Goal: Information Seeking & Learning: Understand process/instructions

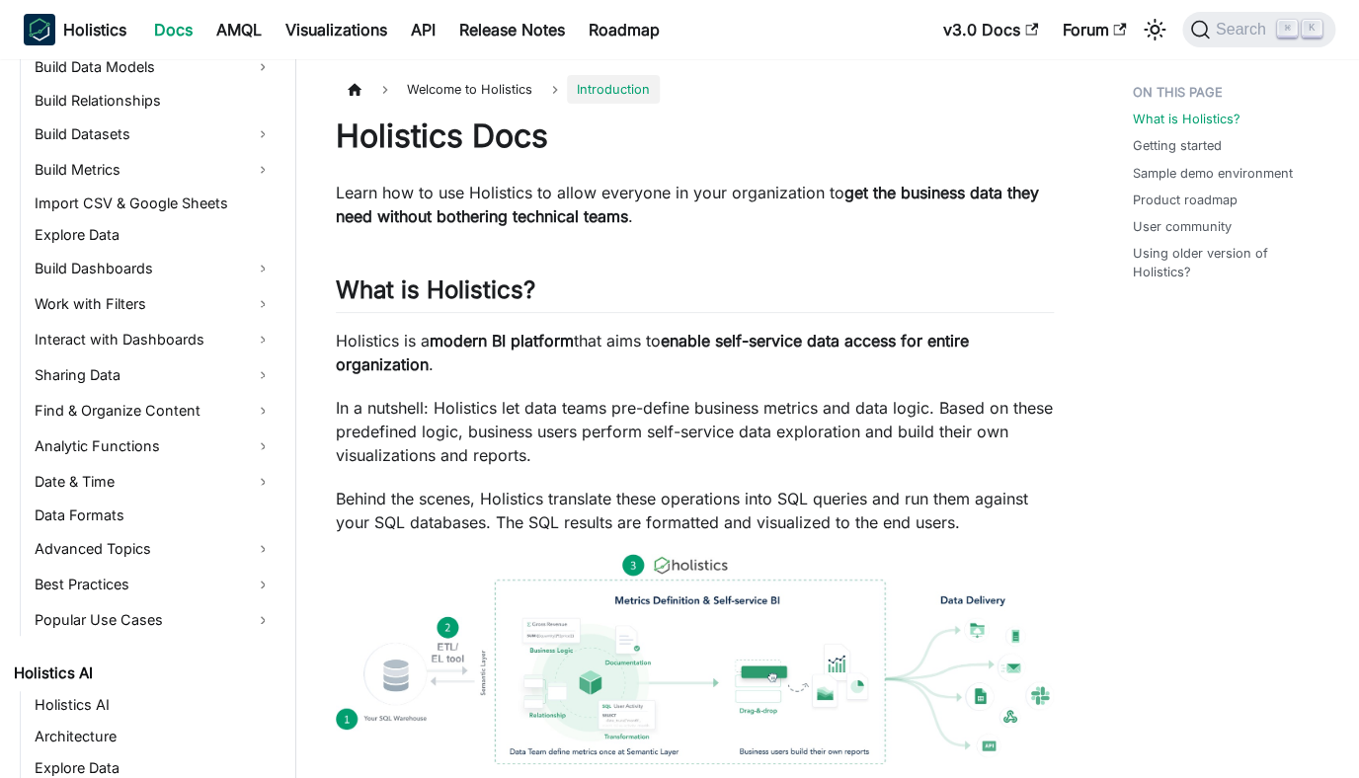
scroll to position [424, 0]
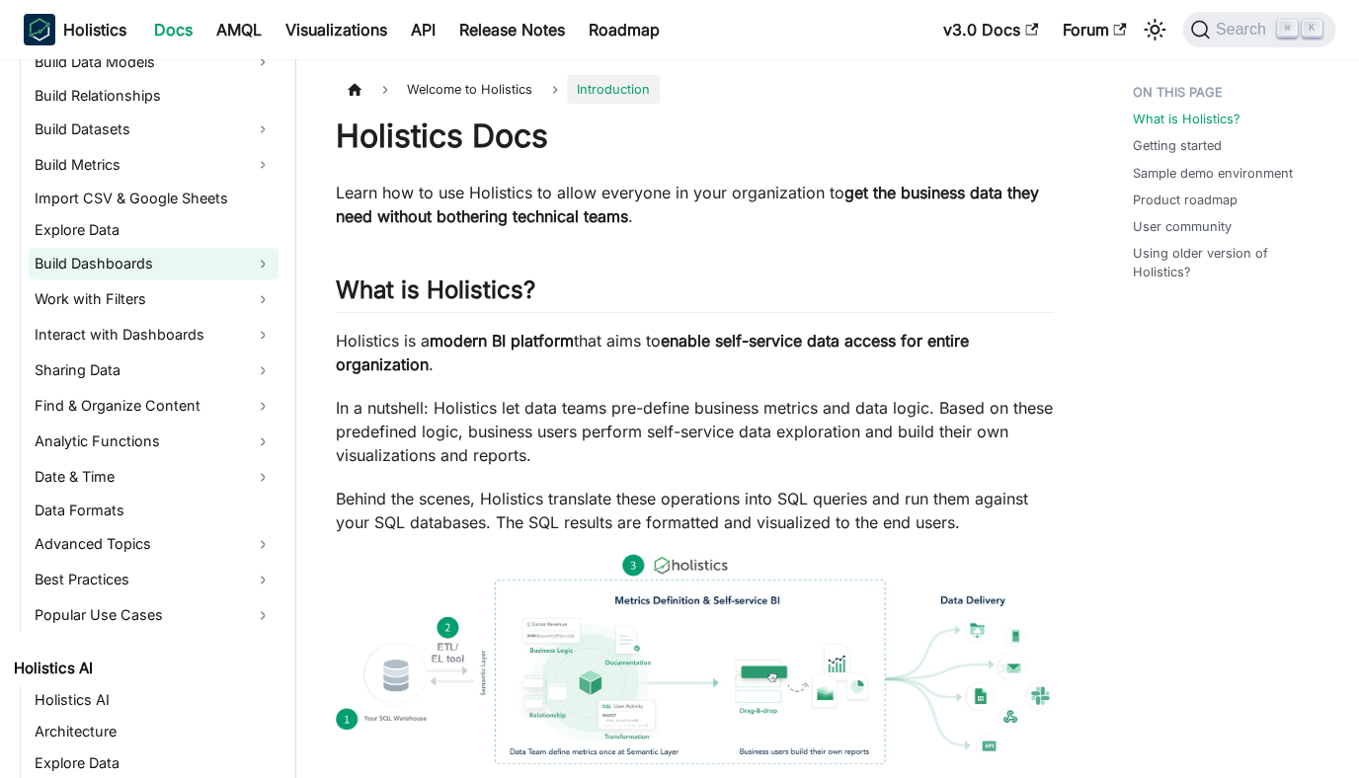
click at [80, 267] on link "Build Dashboards" at bounding box center [154, 264] width 250 height 32
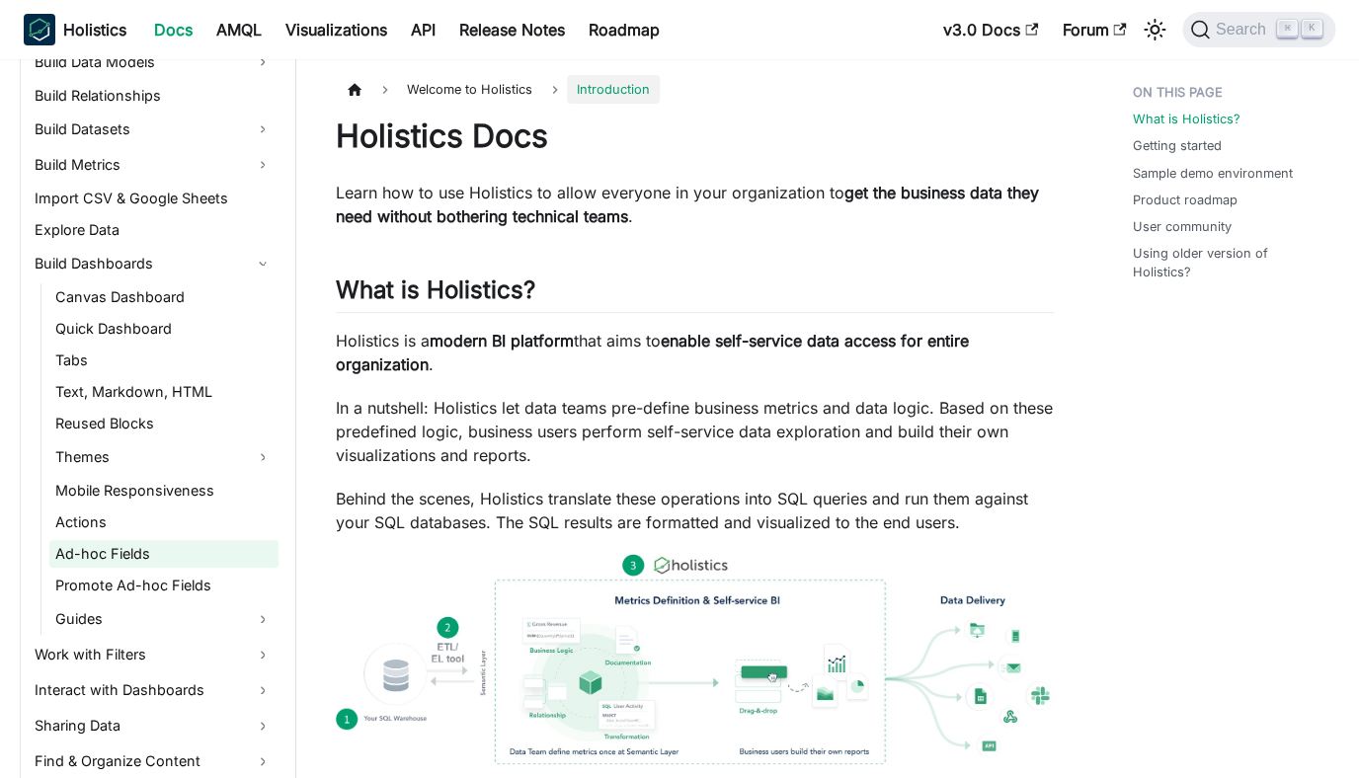
click at [94, 557] on link "Ad-hoc Fields" at bounding box center [163, 554] width 229 height 28
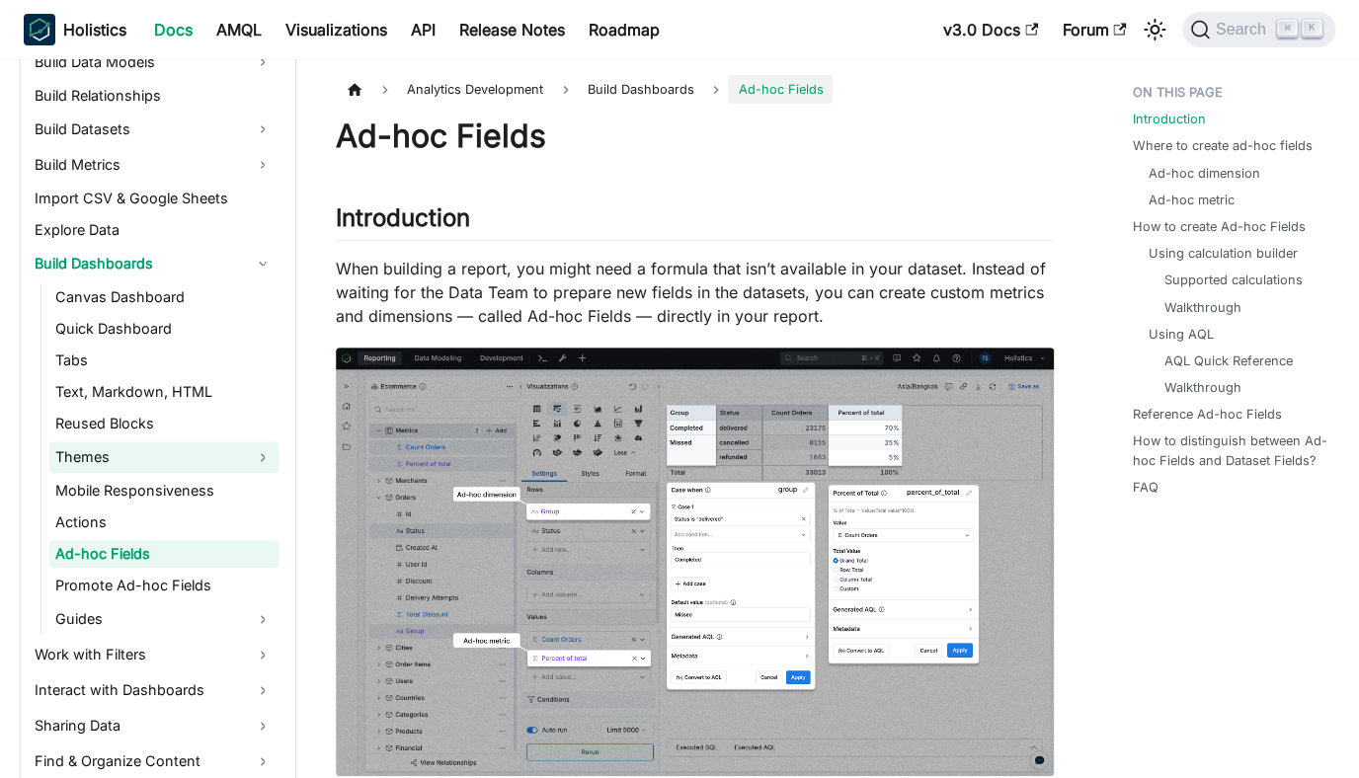
click at [89, 462] on link "Themes" at bounding box center [163, 457] width 229 height 32
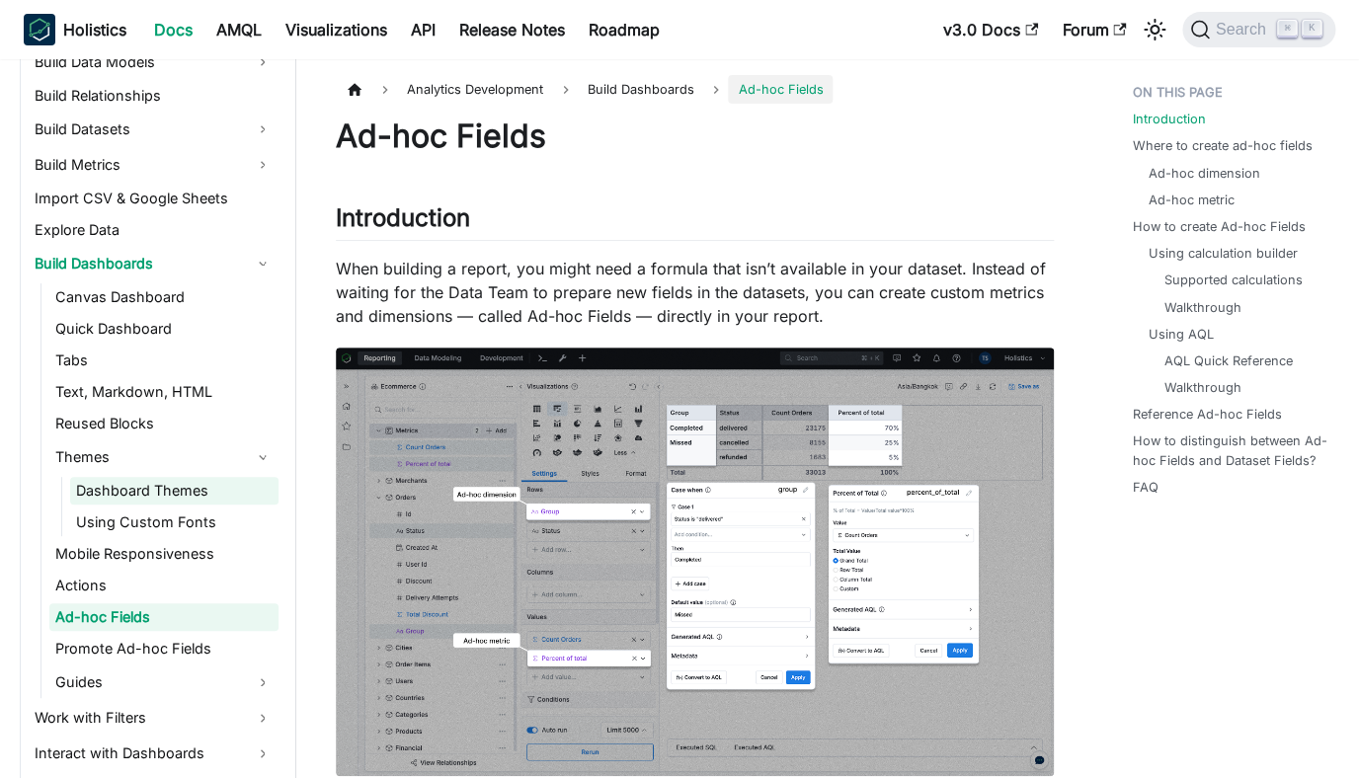
click at [89, 488] on link "Dashboard Themes" at bounding box center [174, 491] width 208 height 28
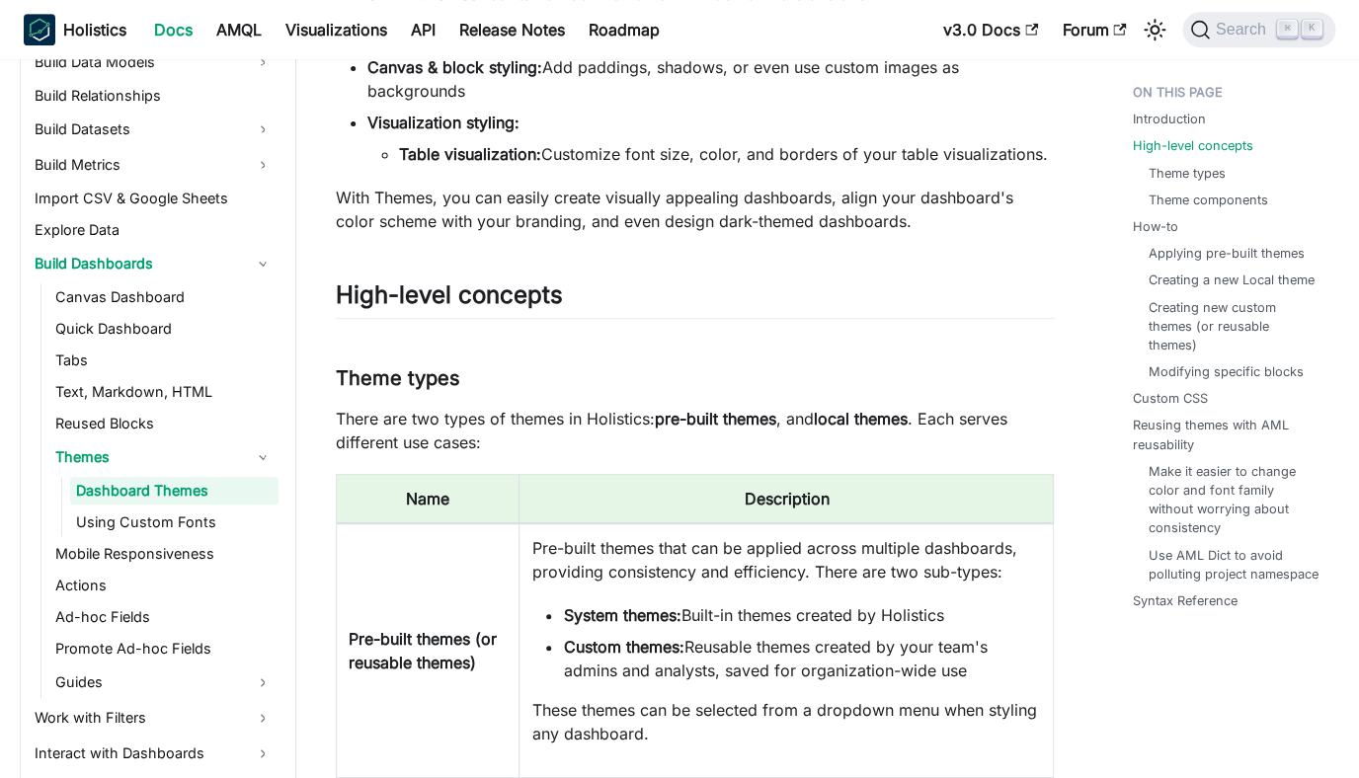
scroll to position [664, 0]
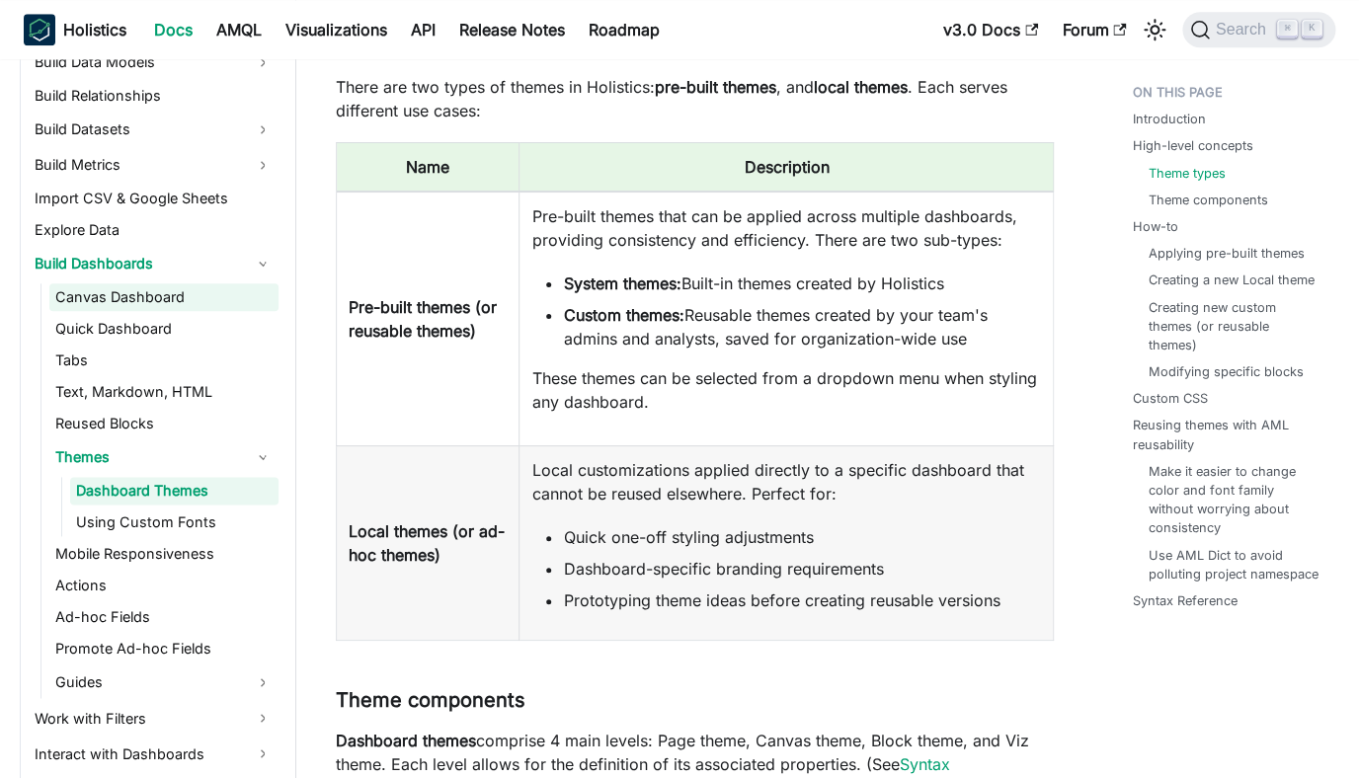
click at [76, 307] on link "Canvas Dashboard" at bounding box center [163, 297] width 229 height 28
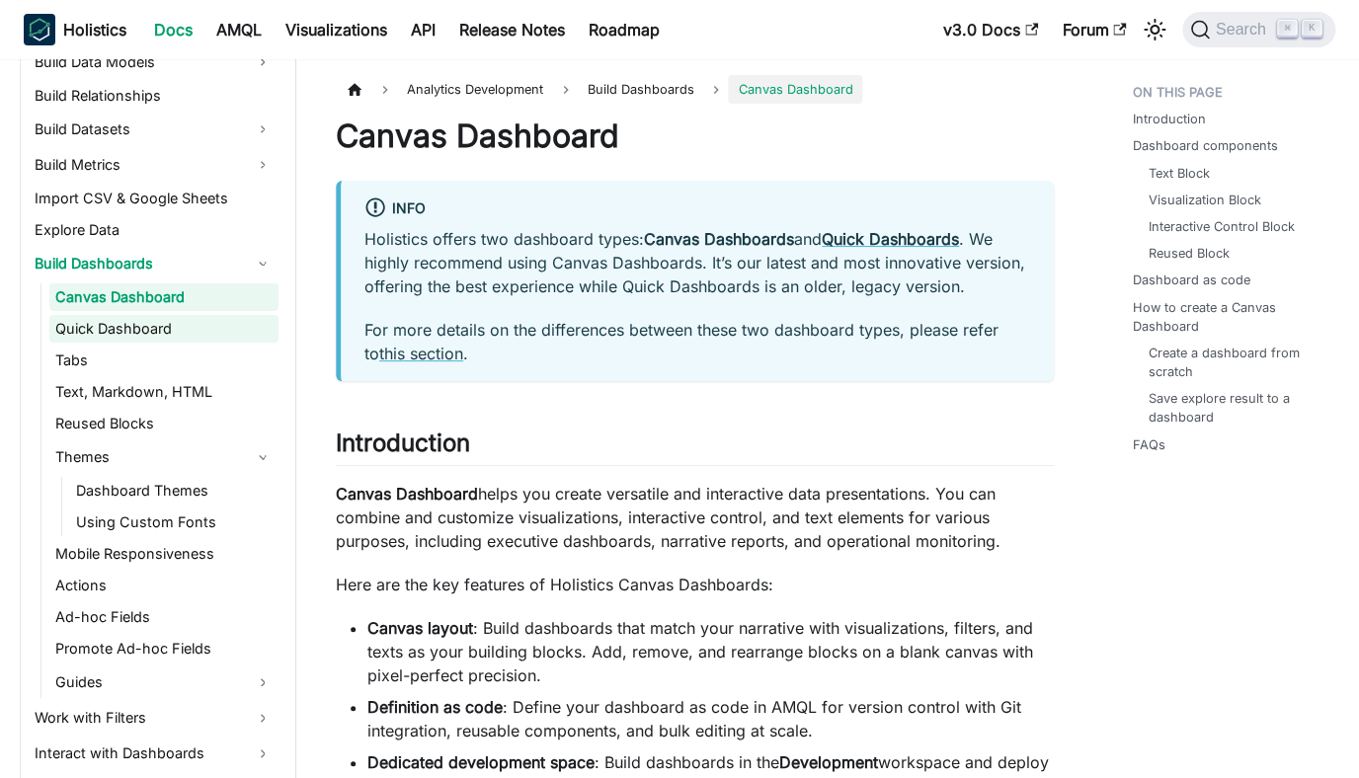
click at [77, 329] on link "Quick Dashboard" at bounding box center [163, 329] width 229 height 28
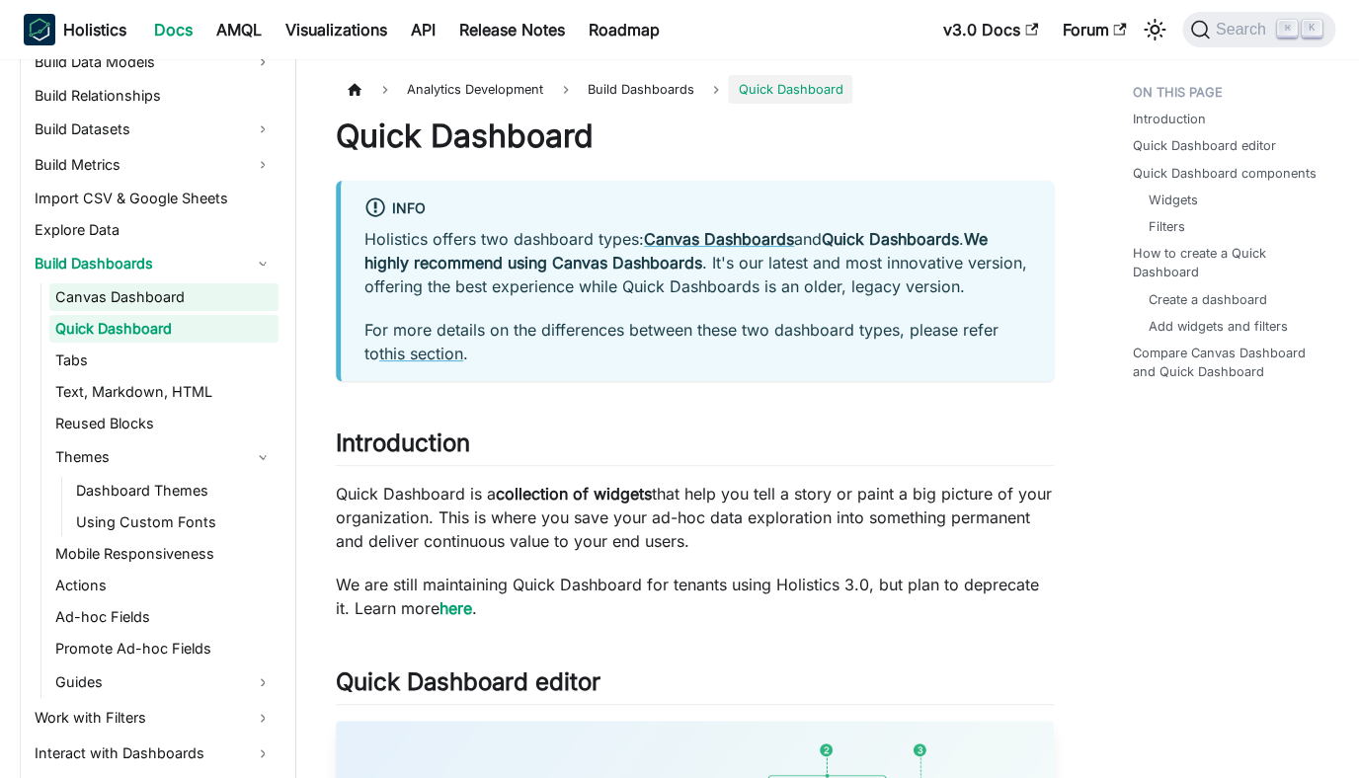
click at [86, 301] on link "Canvas Dashboard" at bounding box center [163, 297] width 229 height 28
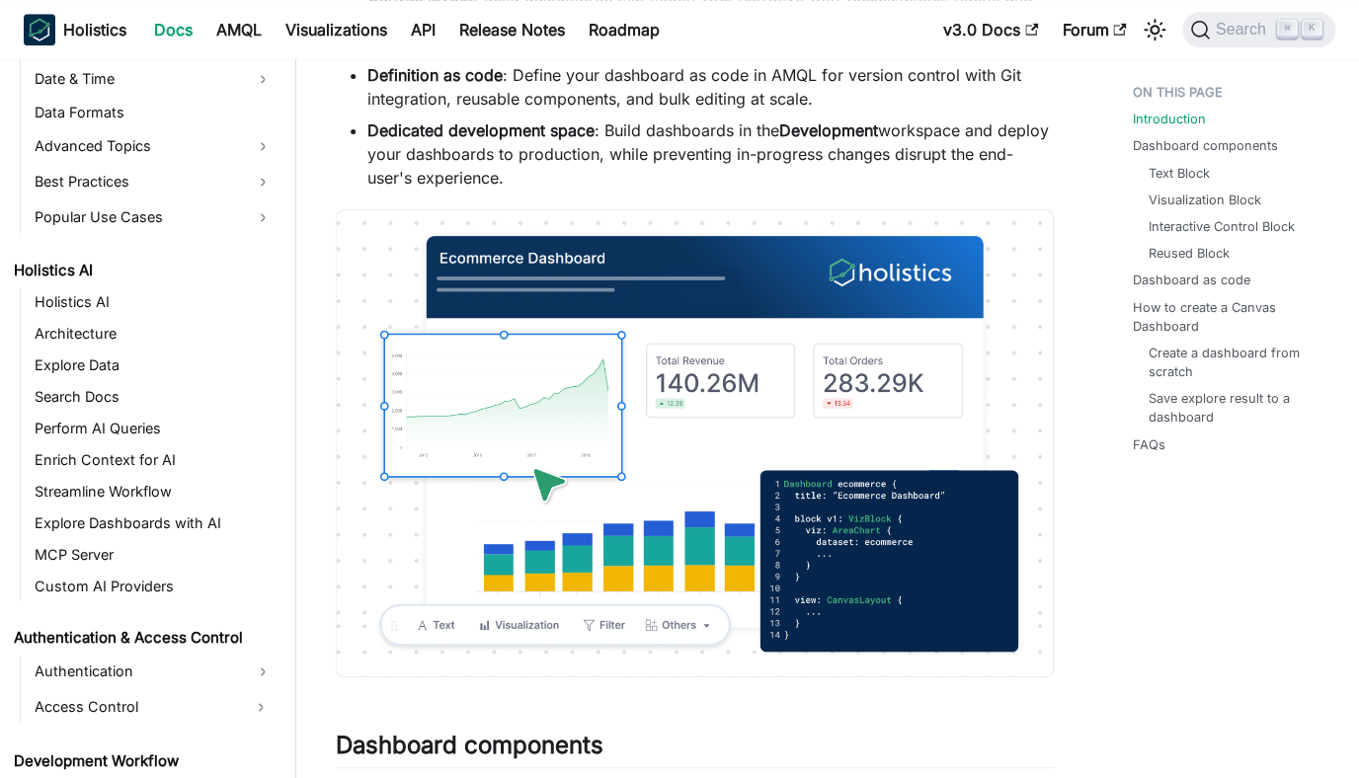
scroll to position [1251, 0]
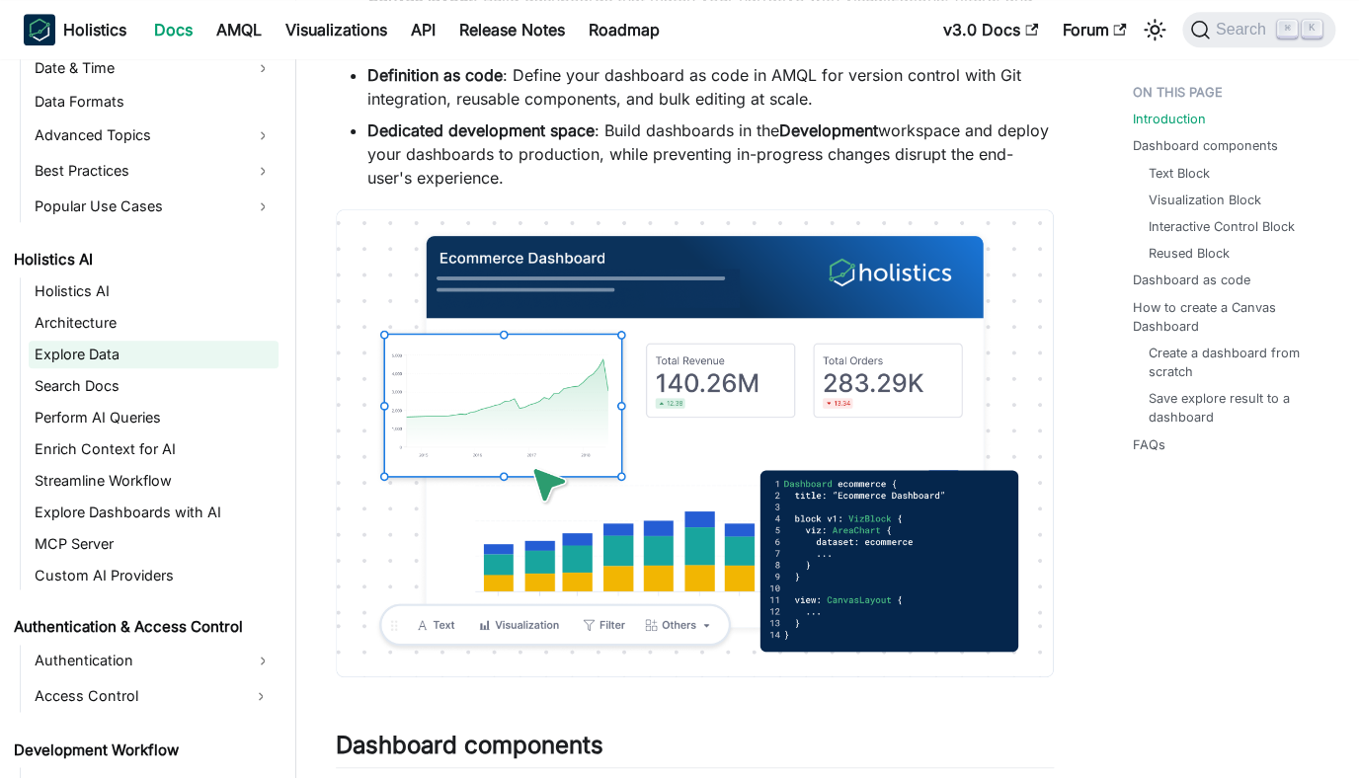
click at [96, 348] on link "Explore Data" at bounding box center [154, 355] width 250 height 28
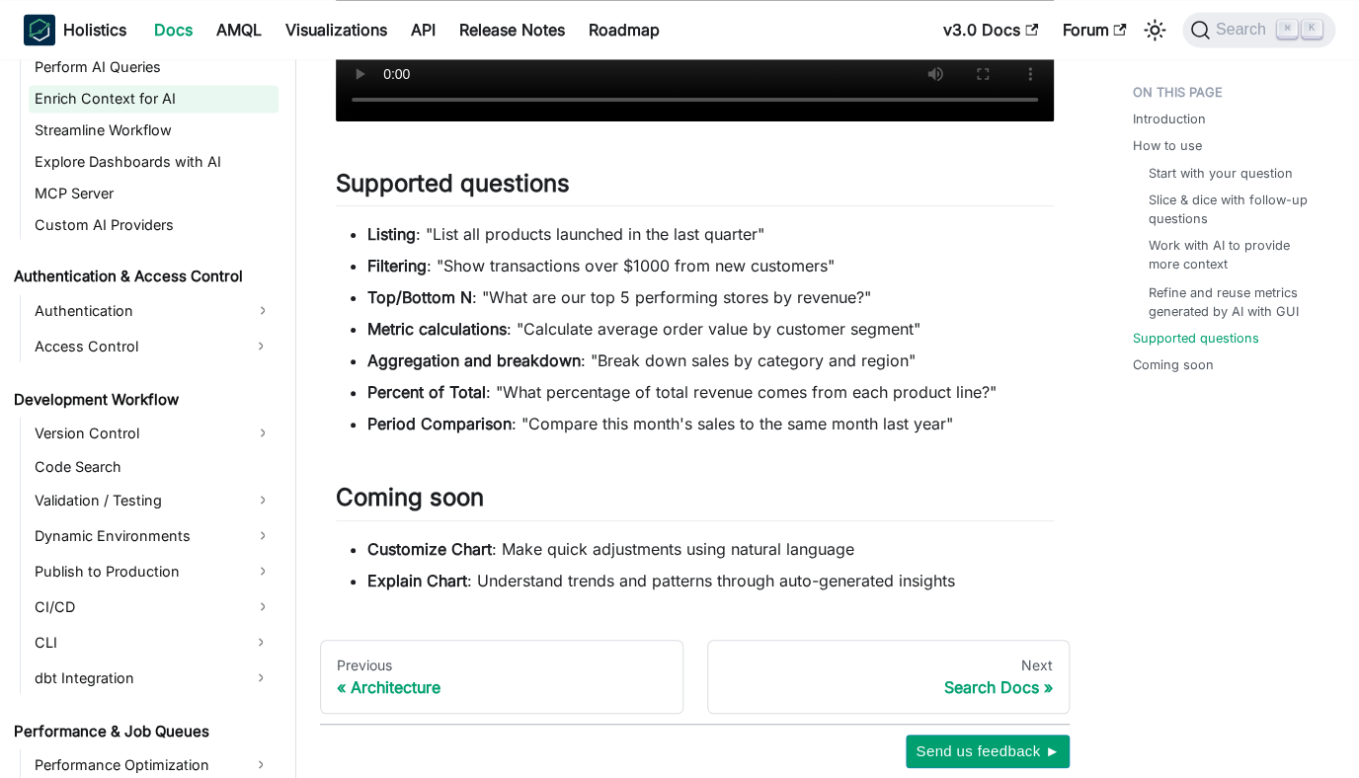
scroll to position [1222, 0]
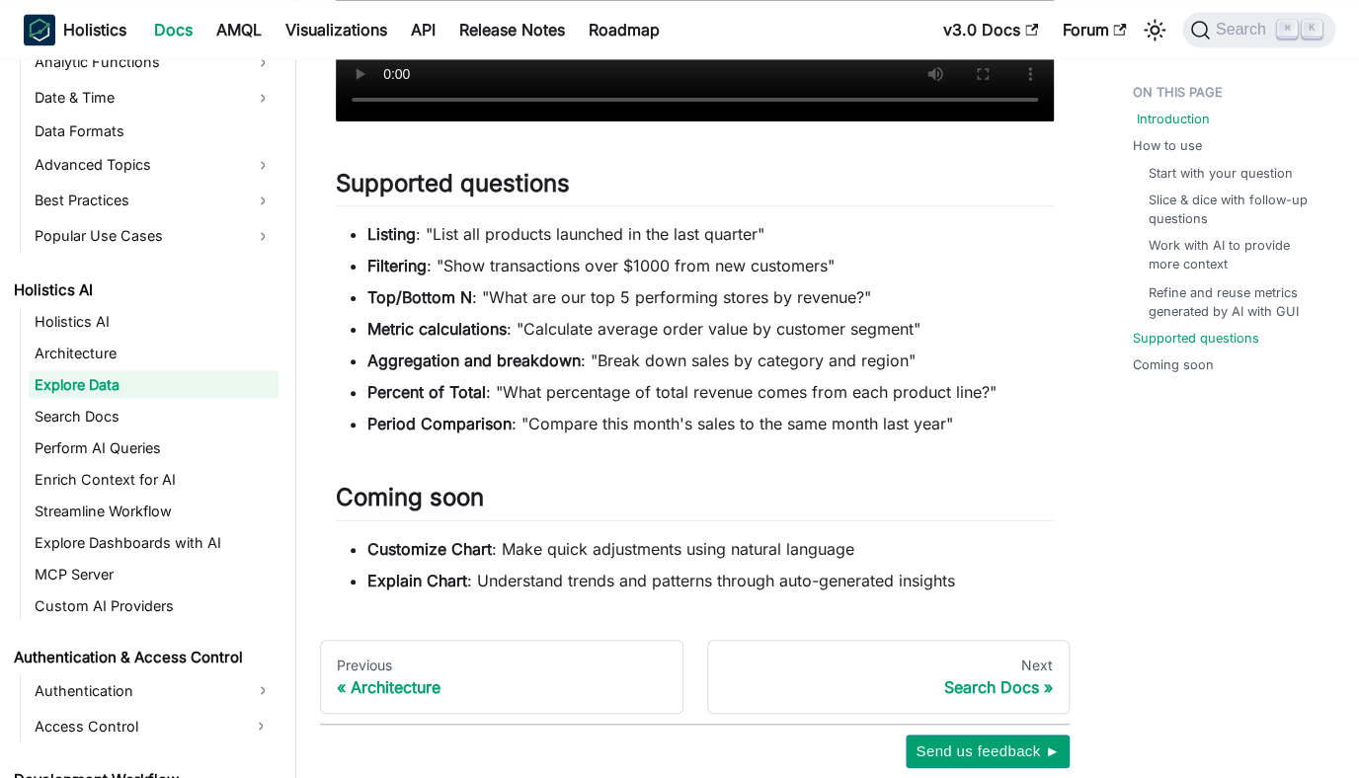
click at [1167, 123] on link "Introduction" at bounding box center [1173, 119] width 73 height 19
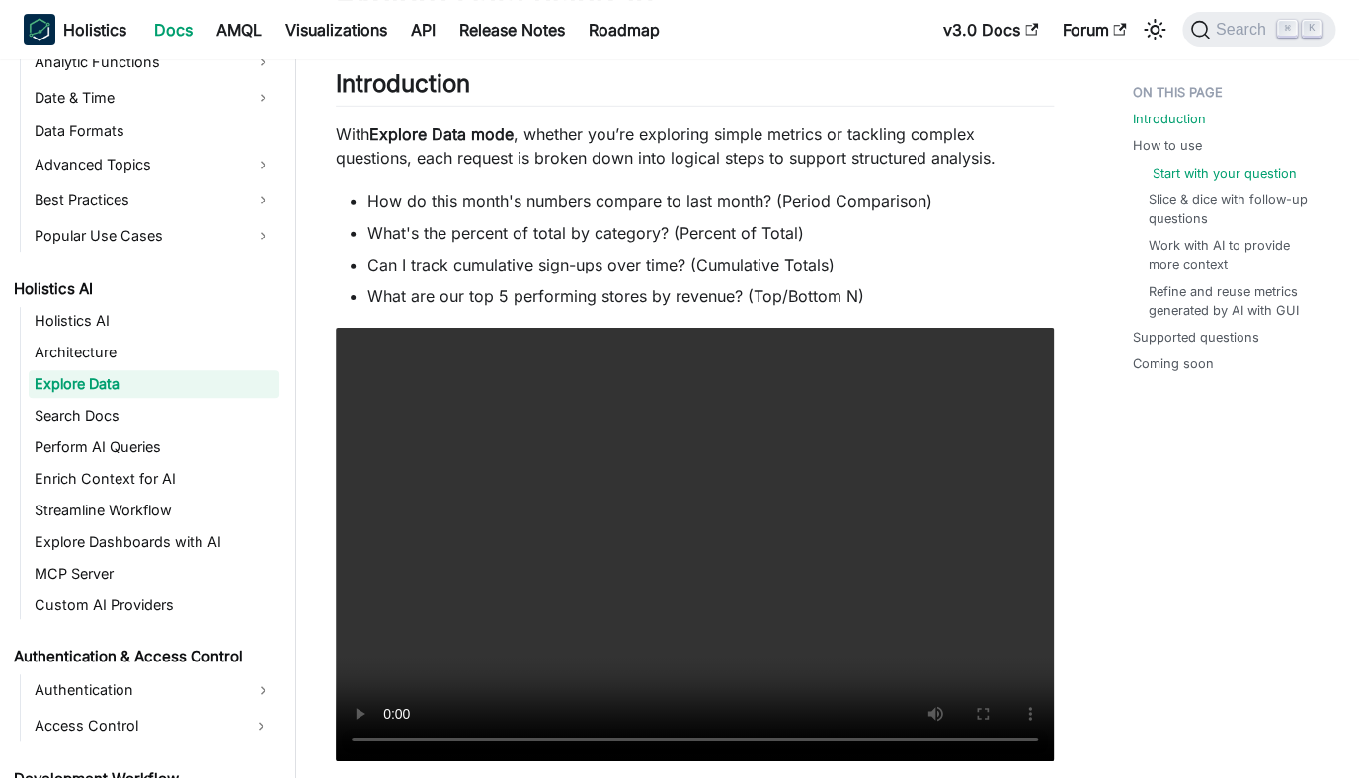
click at [1166, 167] on link "Start with your question" at bounding box center [1225, 173] width 144 height 19
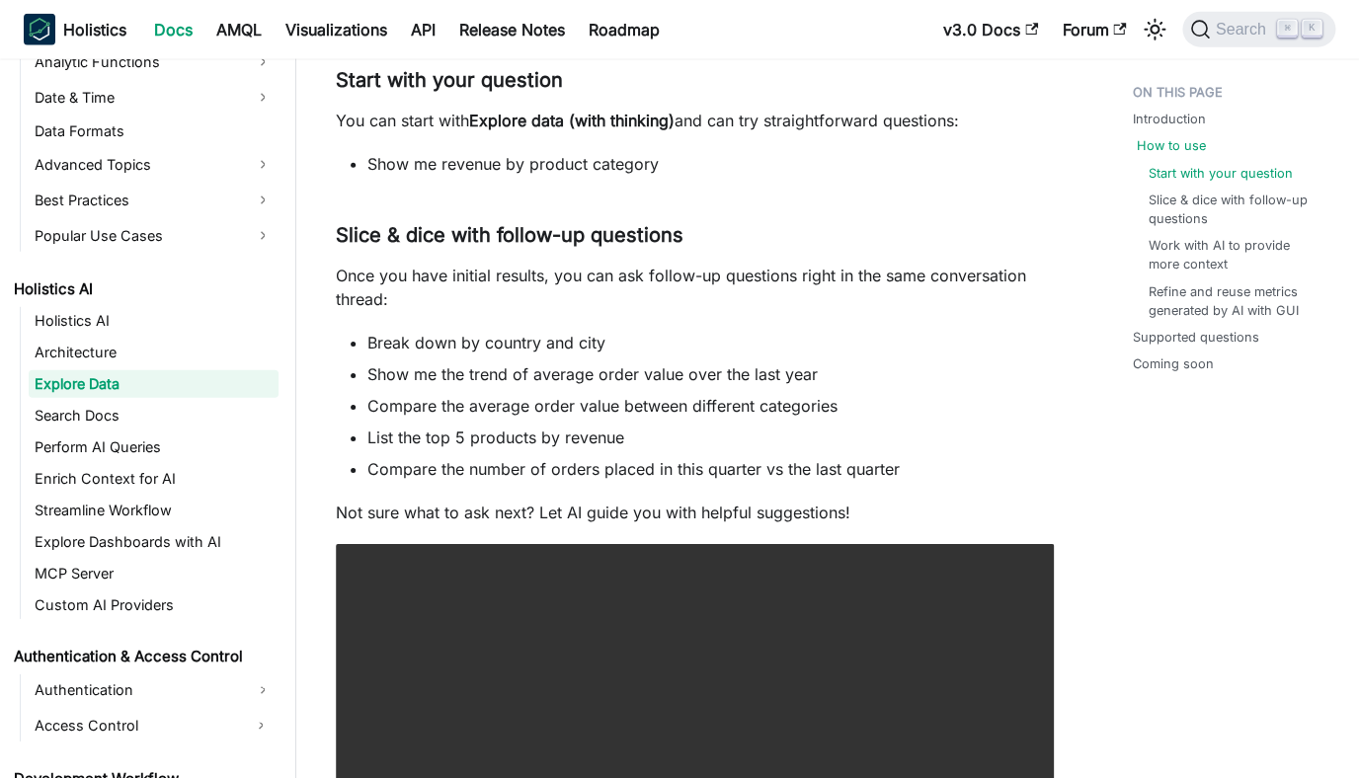
click at [1165, 146] on link "How to use" at bounding box center [1171, 145] width 69 height 19
